Goal: Task Accomplishment & Management: Manage account settings

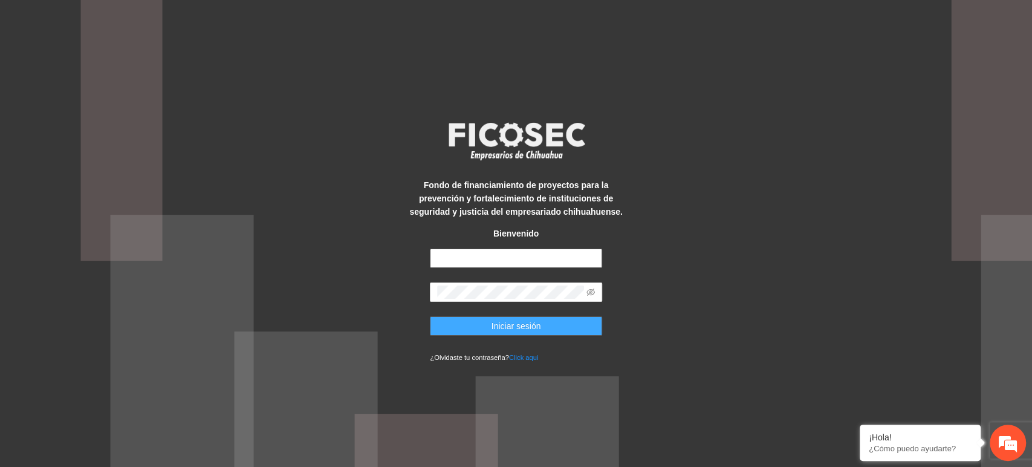
type input "**********"
click at [498, 323] on span "Iniciar sesión" at bounding box center [517, 325] width 50 height 13
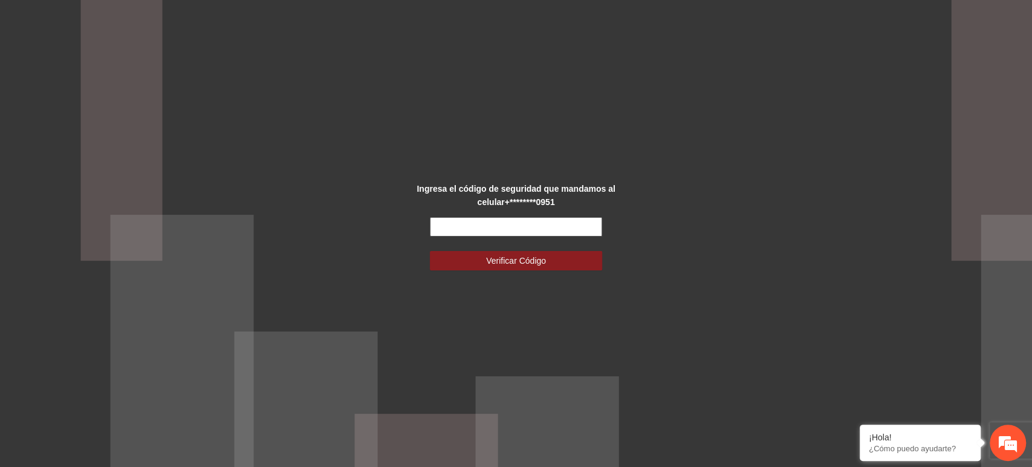
click at [472, 229] on input "text" at bounding box center [516, 226] width 172 height 19
type input "******"
click at [430, 251] on button "Verificar Código" at bounding box center [516, 260] width 172 height 19
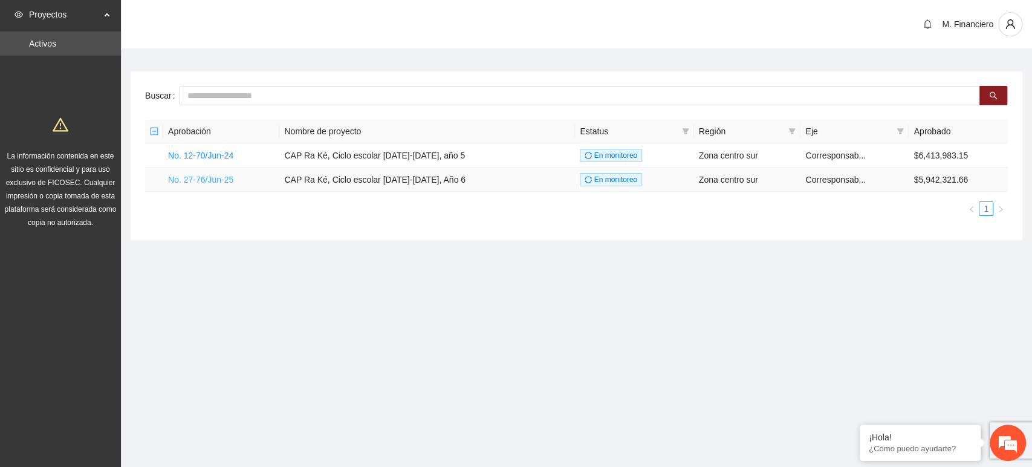
click at [218, 180] on link "No. 27-76/Jun-25" at bounding box center [200, 180] width 65 height 10
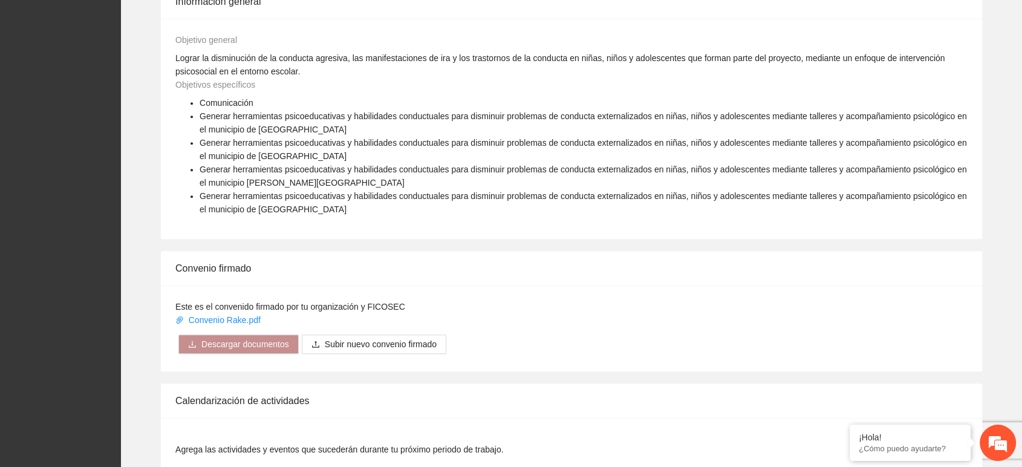
scroll to position [1047, 0]
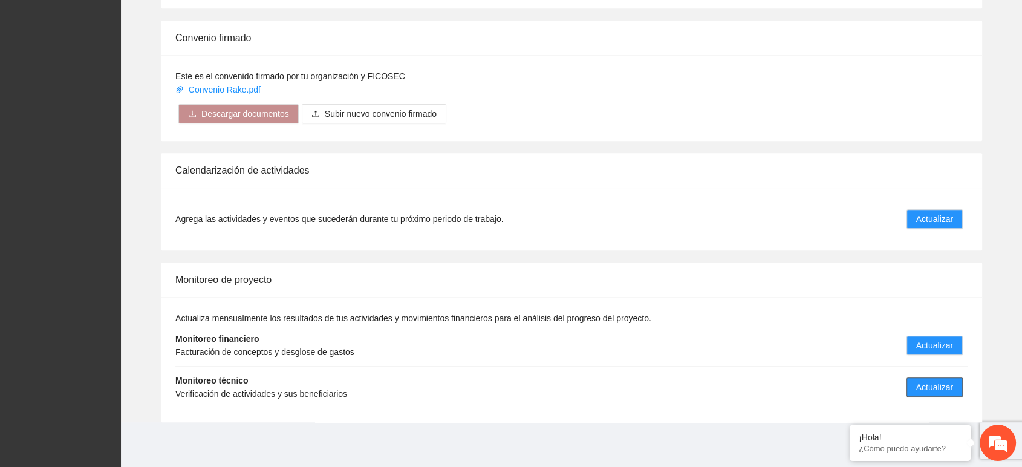
click at [923, 378] on button "Actualizar" at bounding box center [934, 386] width 56 height 19
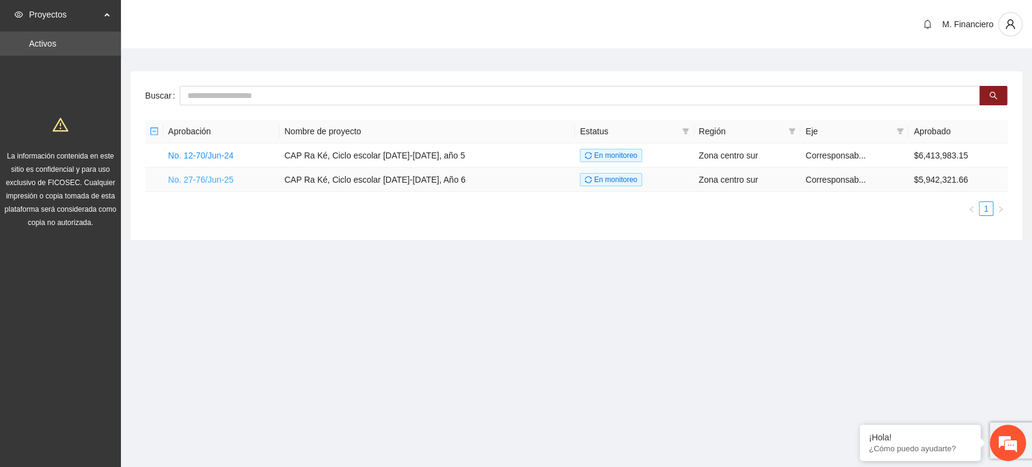
click at [209, 181] on link "No. 27-76/Jun-25" at bounding box center [200, 180] width 65 height 10
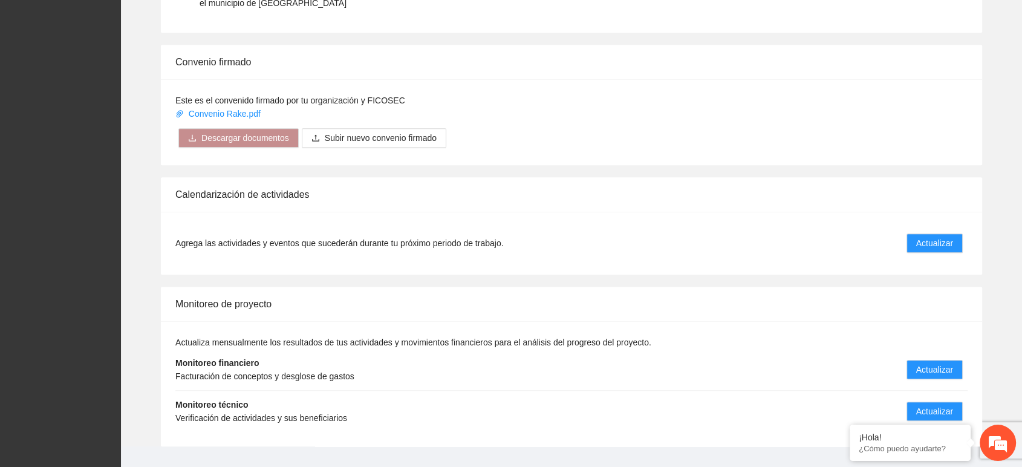
scroll to position [1047, 0]
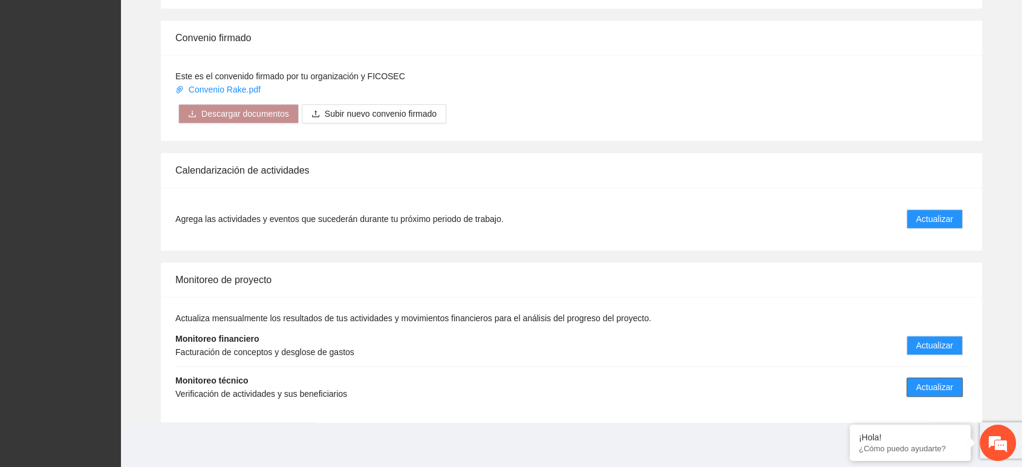
click at [917, 381] on span "Actualizar" at bounding box center [934, 386] width 37 height 13
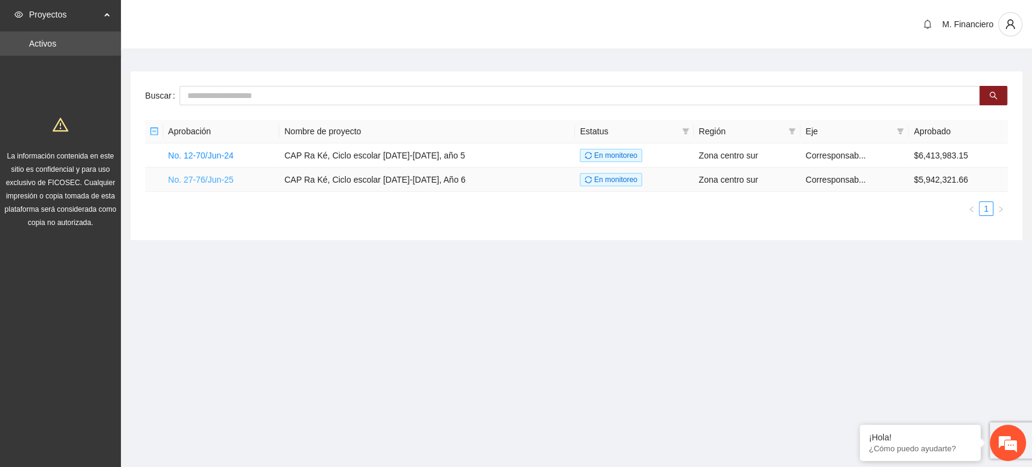
click at [210, 179] on link "No. 27-76/Jun-25" at bounding box center [200, 180] width 65 height 10
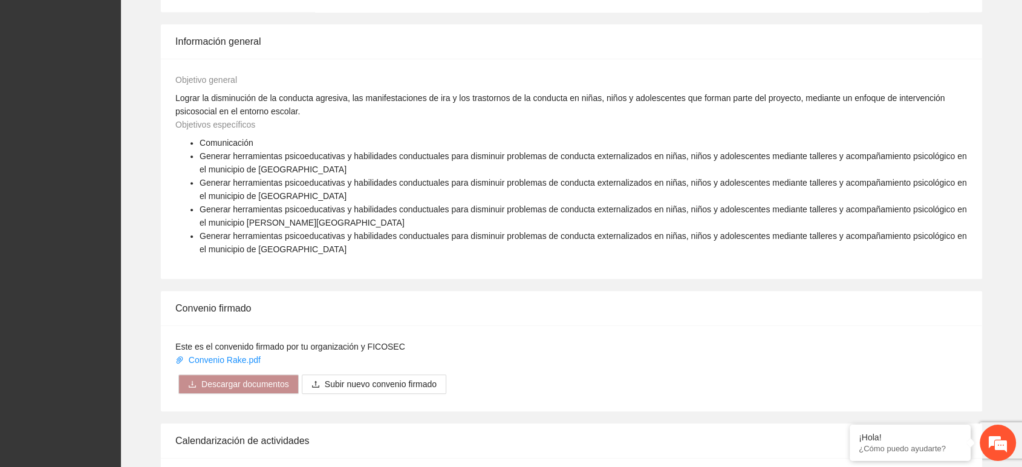
scroll to position [1047, 0]
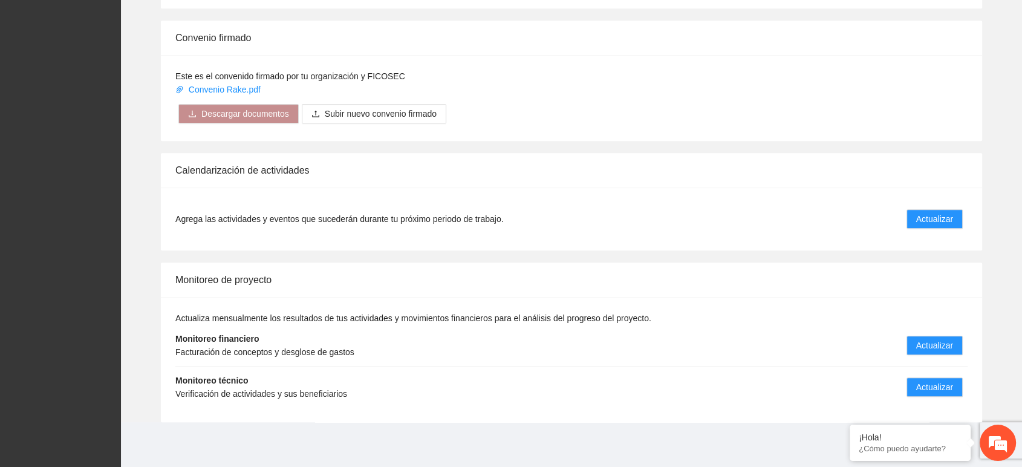
click at [765, 301] on div "Actualiza mensualmente los resultados de tus actividades y movimientos financie…" at bounding box center [571, 359] width 821 height 125
click at [922, 387] on span "Actualizar" at bounding box center [934, 386] width 37 height 13
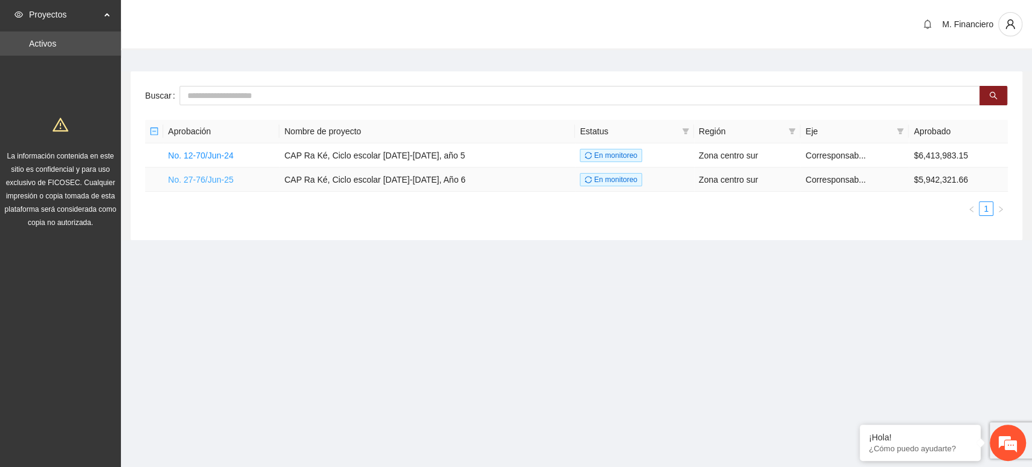
click at [211, 180] on link "No. 27-76/Jun-25" at bounding box center [200, 180] width 65 height 10
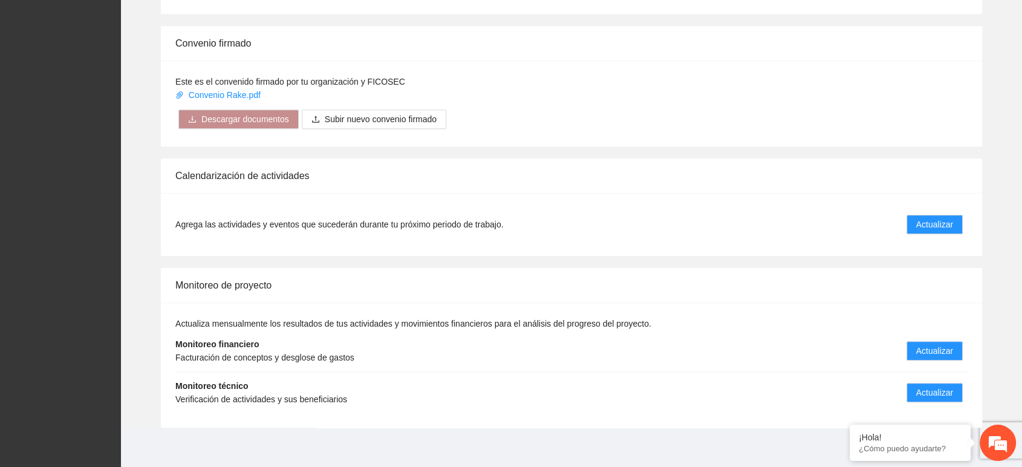
scroll to position [1047, 0]
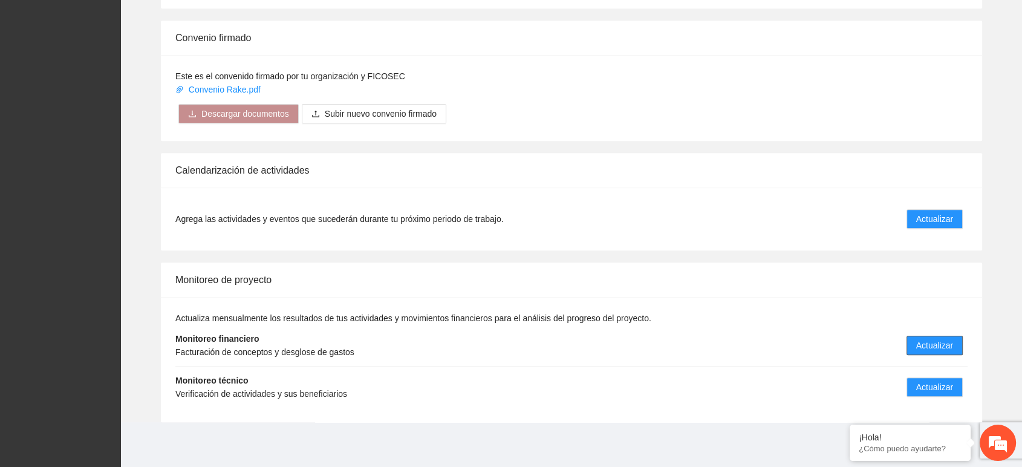
click at [914, 345] on button "Actualizar" at bounding box center [934, 345] width 56 height 19
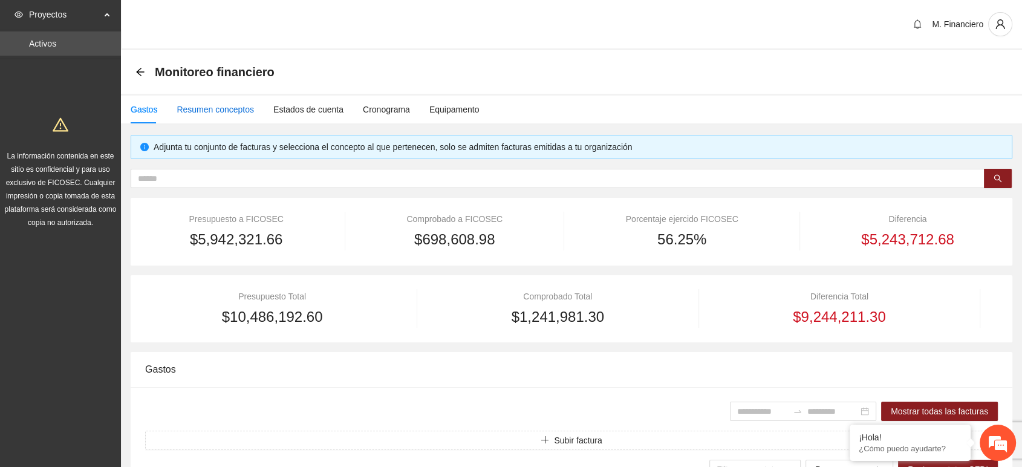
click at [208, 108] on div "Resumen conceptos" at bounding box center [215, 109] width 77 height 13
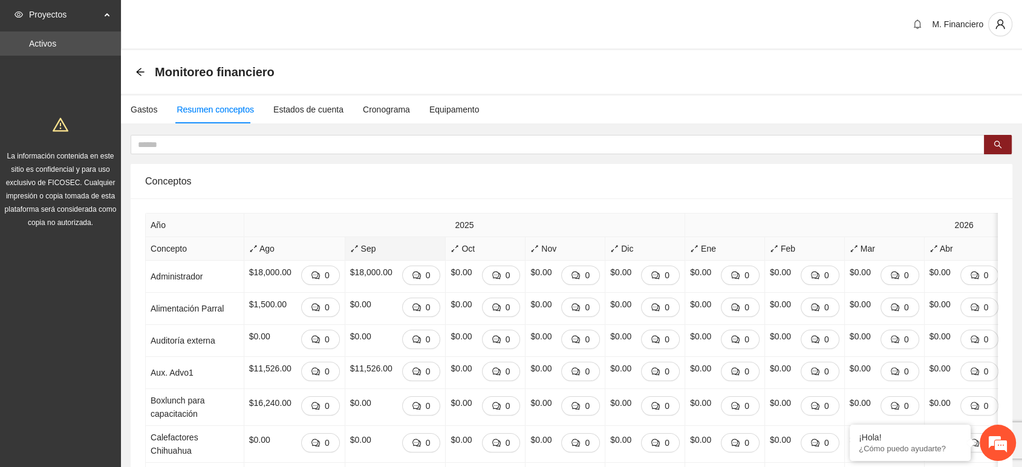
click at [350, 247] on span "Sep" at bounding box center [395, 248] width 91 height 13
